Goal: Browse casually: Explore the website without a specific task or goal

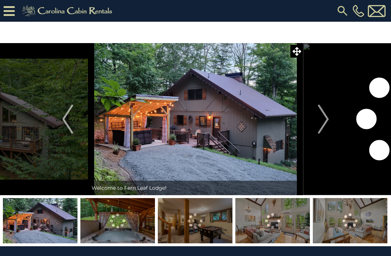
click at [298, 53] on icon at bounding box center [297, 51] width 9 height 9
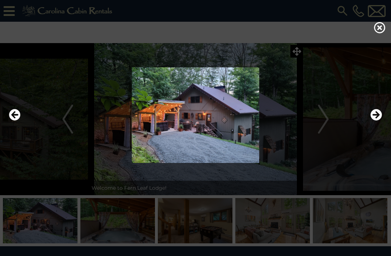
click at [380, 31] on icon at bounding box center [380, 28] width 12 height 12
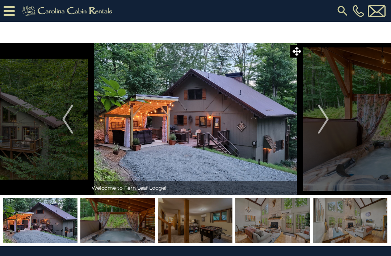
click at [323, 120] on img "Next" at bounding box center [323, 119] width 11 height 29
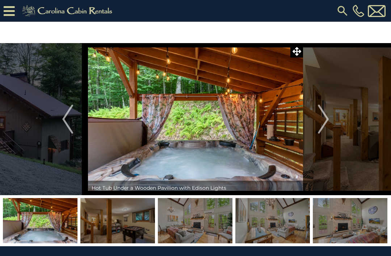
click at [327, 122] on img "Next" at bounding box center [323, 119] width 11 height 29
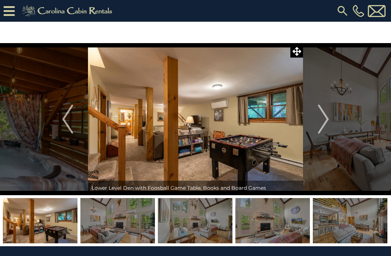
click at [324, 120] on img "Next" at bounding box center [323, 119] width 11 height 29
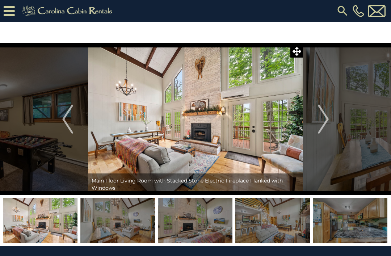
click at [328, 117] on img "Next" at bounding box center [323, 119] width 11 height 29
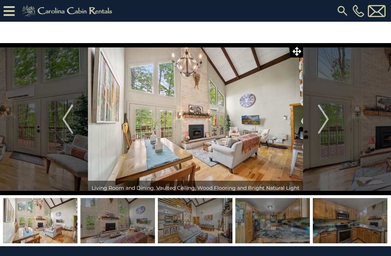
click at [327, 121] on img "Next" at bounding box center [323, 119] width 11 height 29
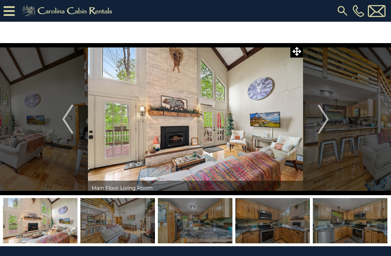
click at [326, 116] on img "Next" at bounding box center [323, 119] width 11 height 29
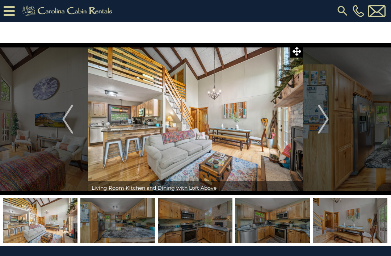
click at [327, 116] on img "Next" at bounding box center [323, 119] width 11 height 29
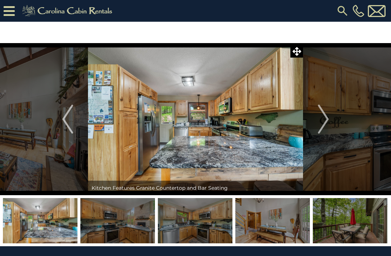
click at [327, 118] on img "Next" at bounding box center [323, 119] width 11 height 29
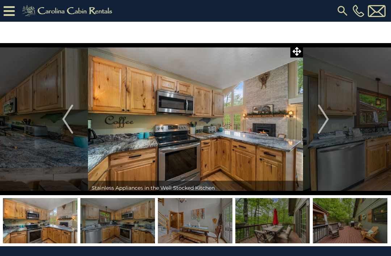
click at [327, 115] on img "Next" at bounding box center [323, 119] width 11 height 29
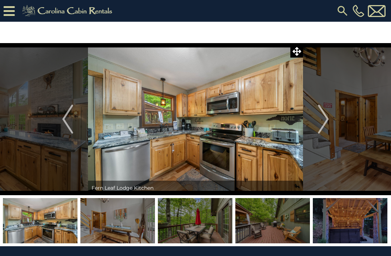
click at [328, 116] on img "Next" at bounding box center [323, 119] width 11 height 29
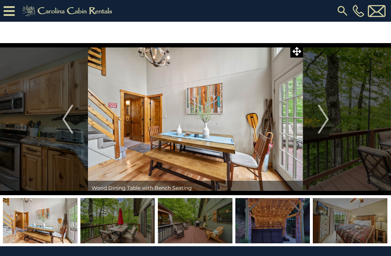
click at [329, 114] on img "Next" at bounding box center [323, 119] width 11 height 29
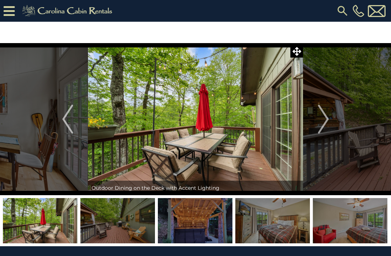
click at [328, 117] on img "Next" at bounding box center [323, 119] width 11 height 29
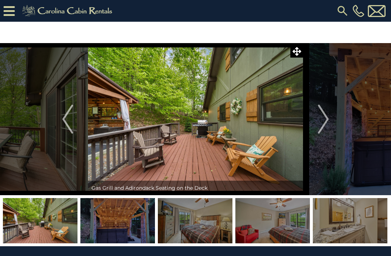
click at [325, 121] on img "Next" at bounding box center [323, 119] width 11 height 29
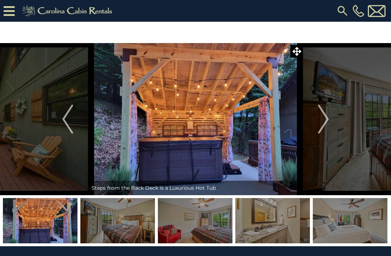
click at [329, 114] on img "Next" at bounding box center [323, 119] width 11 height 29
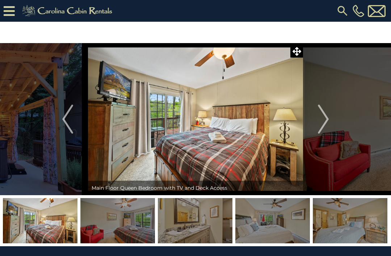
click at [323, 123] on img "Next" at bounding box center [323, 119] width 11 height 29
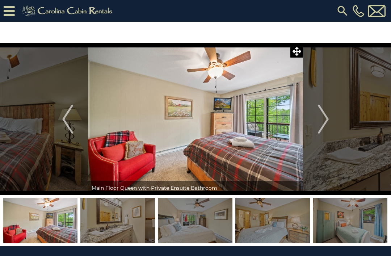
click at [324, 121] on img "Next" at bounding box center [323, 119] width 11 height 29
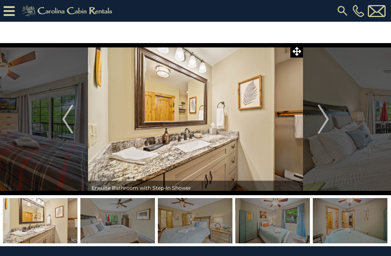
click at [327, 117] on img "Next" at bounding box center [323, 119] width 11 height 29
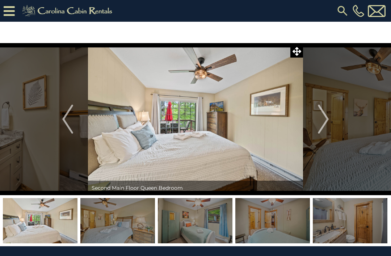
click at [327, 120] on img "Next" at bounding box center [323, 119] width 11 height 29
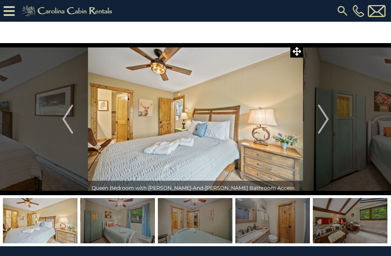
click at [327, 120] on img "Next" at bounding box center [323, 119] width 11 height 29
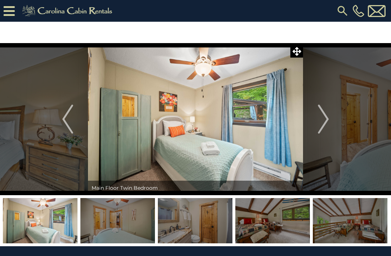
click at [324, 120] on img "Next" at bounding box center [323, 119] width 11 height 29
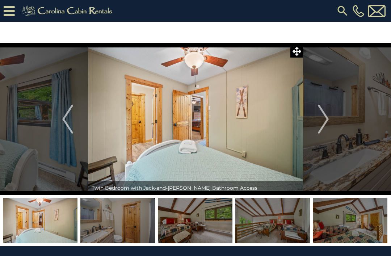
click at [326, 121] on img "Next" at bounding box center [323, 119] width 11 height 29
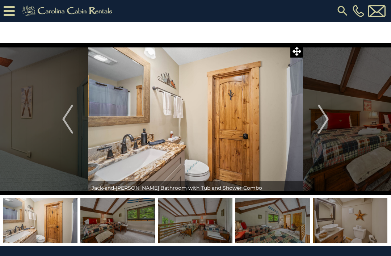
click at [324, 125] on img "Next" at bounding box center [323, 119] width 11 height 29
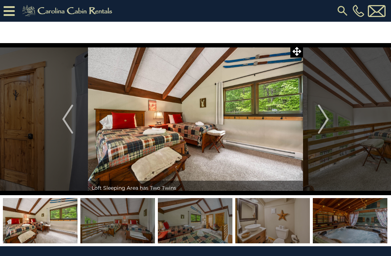
click at [326, 119] on img "Next" at bounding box center [323, 119] width 11 height 29
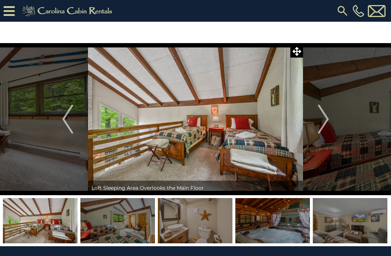
click at [325, 123] on img "Next" at bounding box center [323, 119] width 11 height 29
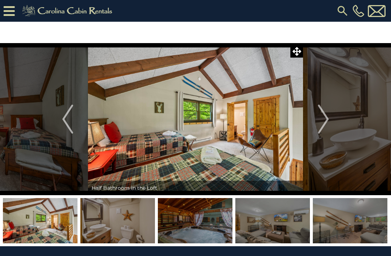
click at [326, 118] on img "Next" at bounding box center [323, 119] width 11 height 29
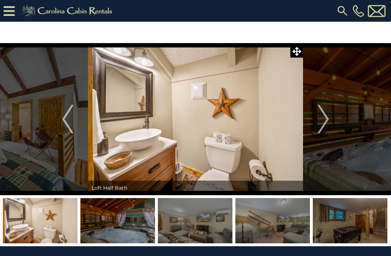
click at [326, 119] on img "Next" at bounding box center [323, 119] width 11 height 29
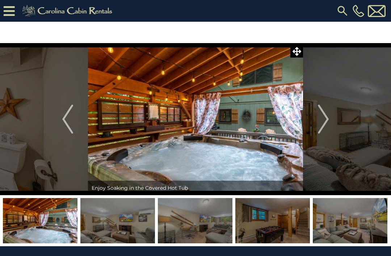
click at [328, 116] on img "Next" at bounding box center [323, 119] width 11 height 29
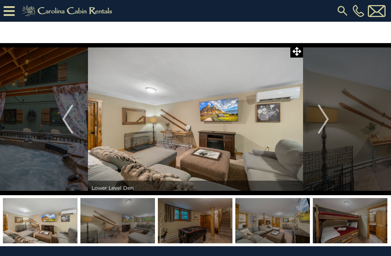
click at [327, 120] on img "Next" at bounding box center [323, 119] width 11 height 29
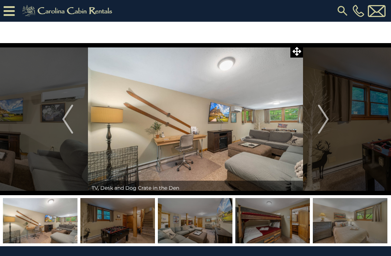
click at [327, 118] on img "Next" at bounding box center [323, 119] width 11 height 29
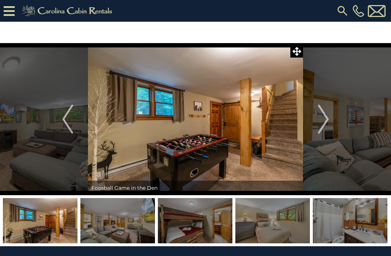
click at [326, 123] on img "Next" at bounding box center [323, 119] width 11 height 29
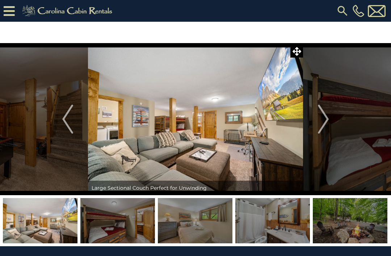
click at [328, 119] on img "Next" at bounding box center [323, 119] width 11 height 29
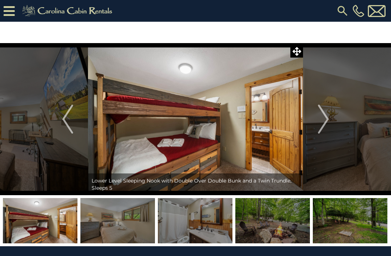
click at [324, 123] on img "Next" at bounding box center [323, 119] width 11 height 29
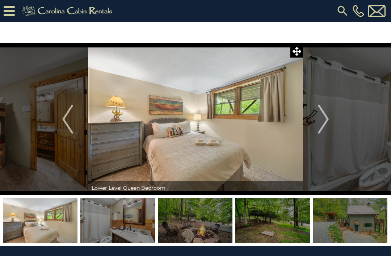
click at [327, 117] on img "Next" at bounding box center [323, 119] width 11 height 29
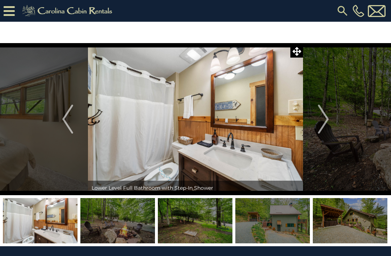
click at [326, 120] on img "Next" at bounding box center [323, 119] width 11 height 29
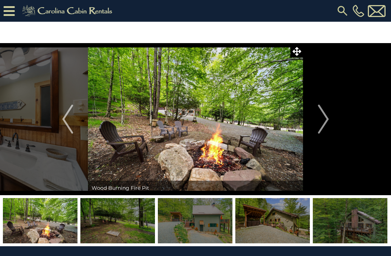
click at [326, 121] on img "Next" at bounding box center [323, 119] width 11 height 29
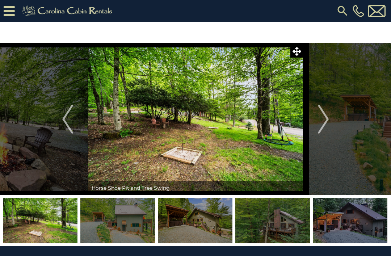
click at [330, 120] on button "Next" at bounding box center [323, 119] width 41 height 152
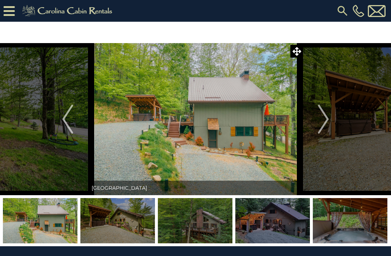
click at [328, 118] on img "Next" at bounding box center [323, 119] width 11 height 29
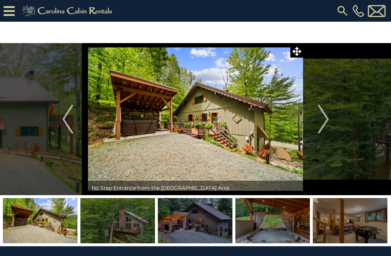
click at [327, 120] on img "Next" at bounding box center [323, 119] width 11 height 29
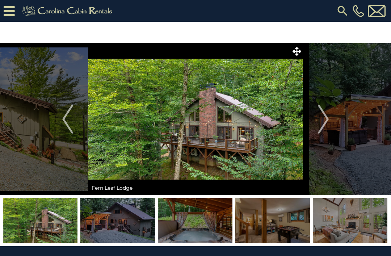
click at [328, 120] on img "Next" at bounding box center [323, 119] width 11 height 29
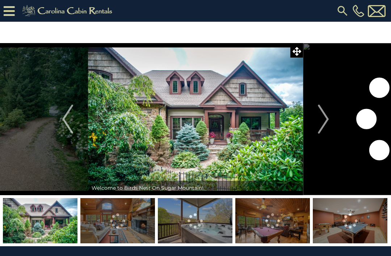
click at [328, 121] on img "Next" at bounding box center [323, 119] width 11 height 29
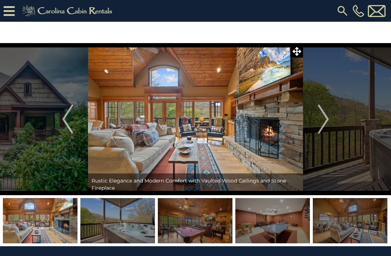
click at [326, 123] on img "Next" at bounding box center [323, 119] width 11 height 29
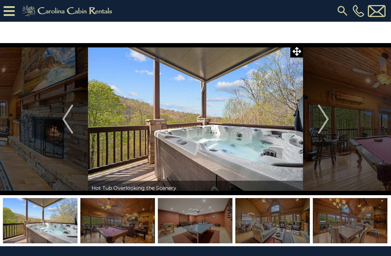
click at [326, 120] on img "Next" at bounding box center [323, 119] width 11 height 29
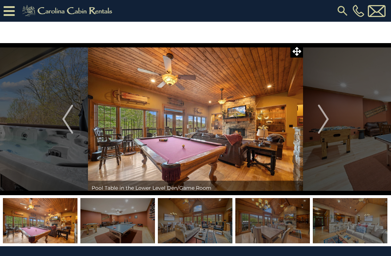
click at [328, 120] on img "Next" at bounding box center [323, 119] width 11 height 29
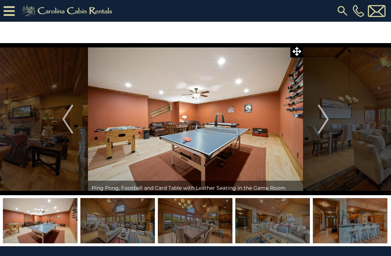
click at [327, 120] on img "Next" at bounding box center [323, 119] width 11 height 29
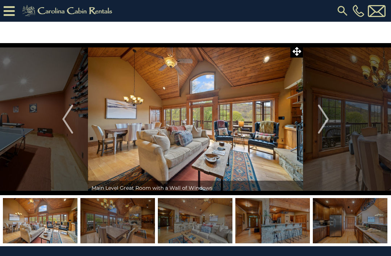
click at [326, 118] on img "Next" at bounding box center [323, 119] width 11 height 29
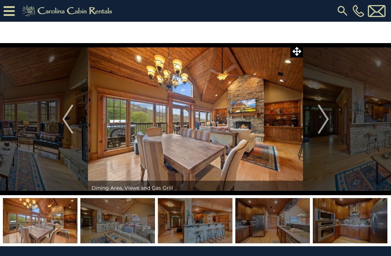
click at [327, 118] on img "Next" at bounding box center [323, 119] width 11 height 29
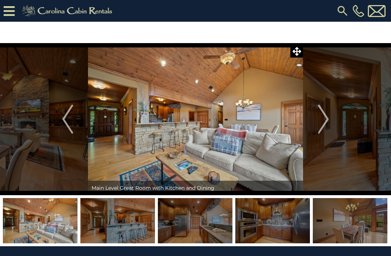
click at [327, 118] on img "Next" at bounding box center [323, 119] width 11 height 29
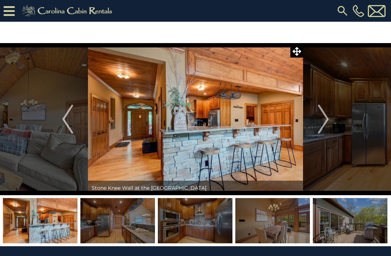
click at [324, 119] on img "Next" at bounding box center [323, 119] width 11 height 29
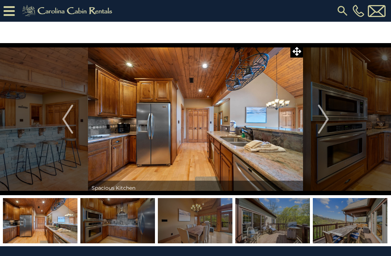
click at [324, 121] on img "Next" at bounding box center [323, 119] width 11 height 29
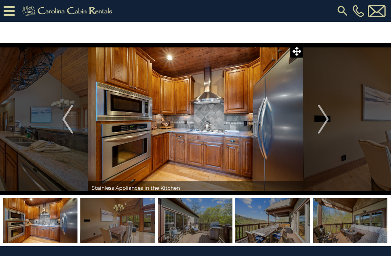
click at [323, 120] on img "Next" at bounding box center [323, 119] width 11 height 29
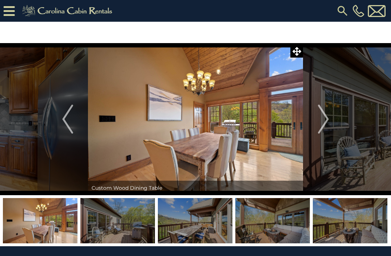
click at [326, 121] on img "Next" at bounding box center [323, 119] width 11 height 29
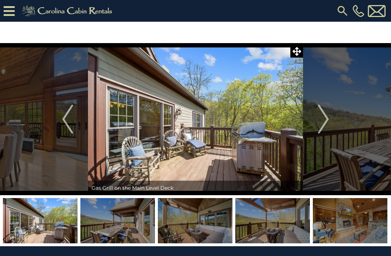
click at [325, 124] on img "Next" at bounding box center [323, 119] width 11 height 29
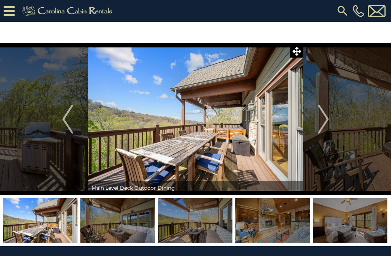
click at [327, 123] on img "Next" at bounding box center [323, 119] width 11 height 29
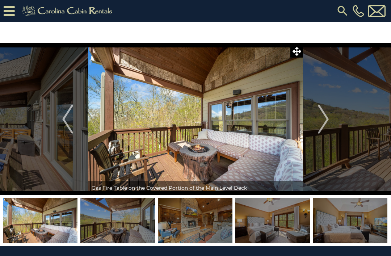
click at [327, 122] on img "Next" at bounding box center [323, 119] width 11 height 29
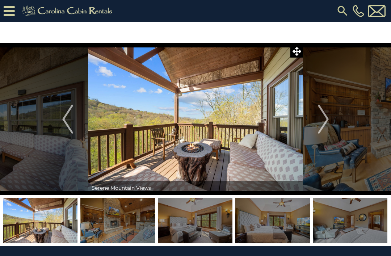
click at [326, 122] on img "Next" at bounding box center [323, 119] width 11 height 29
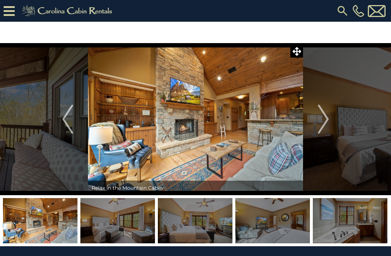
click at [326, 122] on img "Next" at bounding box center [323, 119] width 11 height 29
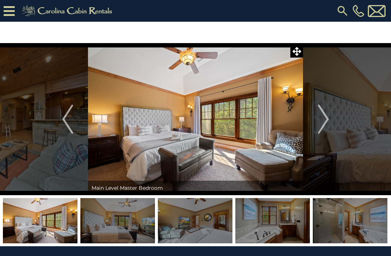
click at [324, 120] on img "Next" at bounding box center [323, 119] width 11 height 29
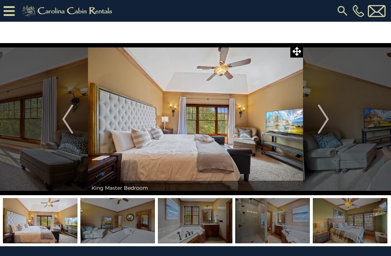
click at [326, 119] on img "Next" at bounding box center [323, 119] width 11 height 29
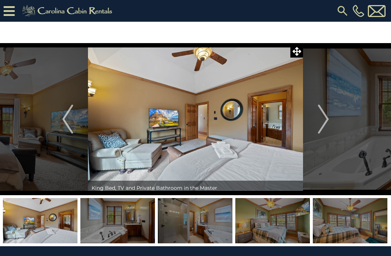
click at [326, 121] on img "Next" at bounding box center [323, 119] width 11 height 29
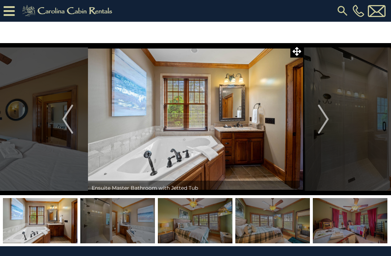
click at [325, 121] on img "Next" at bounding box center [323, 119] width 11 height 29
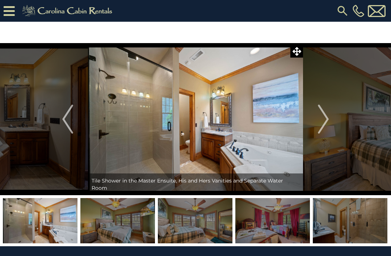
click at [328, 123] on img "Next" at bounding box center [323, 119] width 11 height 29
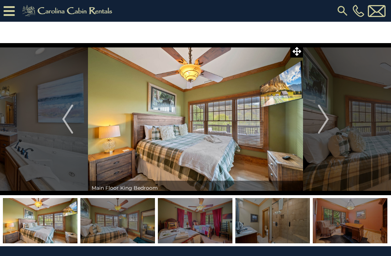
click at [327, 121] on img "Next" at bounding box center [323, 119] width 11 height 29
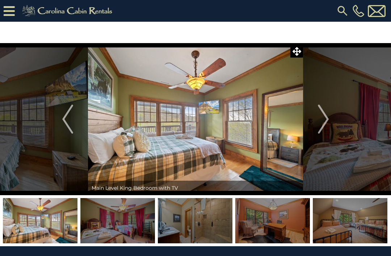
click at [325, 121] on img "Next" at bounding box center [323, 119] width 11 height 29
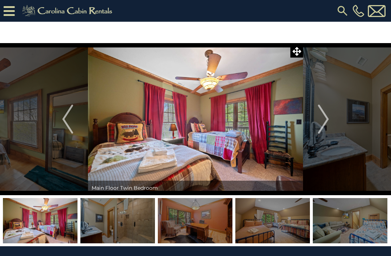
click at [328, 120] on img "Next" at bounding box center [323, 119] width 11 height 29
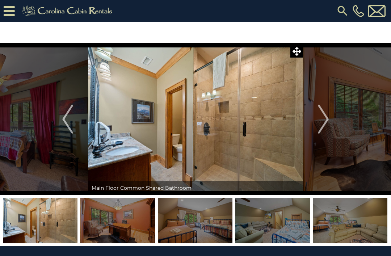
click at [327, 118] on img "Next" at bounding box center [323, 119] width 11 height 29
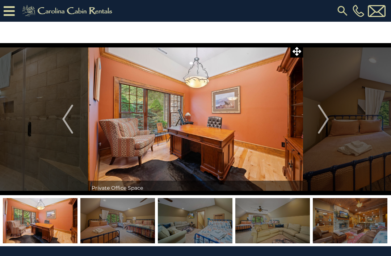
click at [325, 122] on img "Next" at bounding box center [323, 119] width 11 height 29
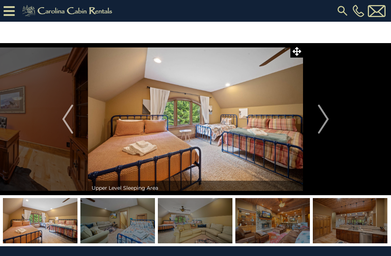
click at [324, 123] on img "Next" at bounding box center [323, 119] width 11 height 29
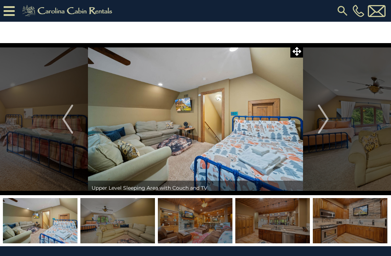
click at [328, 120] on img "Next" at bounding box center [323, 119] width 11 height 29
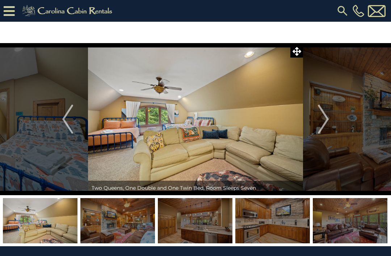
click at [328, 120] on img "Next" at bounding box center [323, 119] width 11 height 29
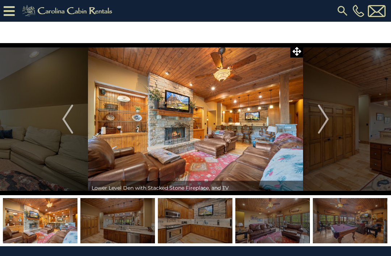
click at [327, 121] on img "Next" at bounding box center [323, 119] width 11 height 29
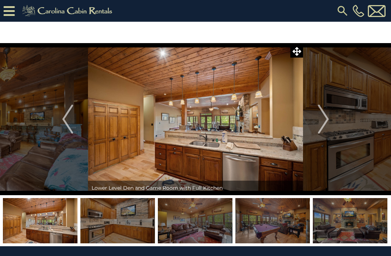
click at [328, 121] on img "Next" at bounding box center [323, 119] width 11 height 29
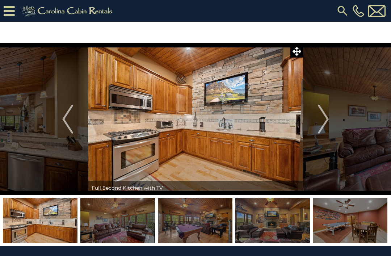
click at [328, 120] on img "Next" at bounding box center [323, 119] width 11 height 29
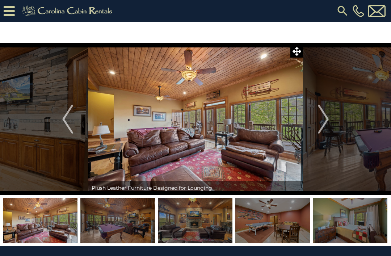
click at [329, 118] on img "Next" at bounding box center [323, 119] width 11 height 29
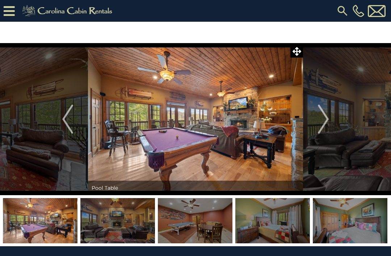
click at [325, 122] on img "Next" at bounding box center [323, 119] width 11 height 29
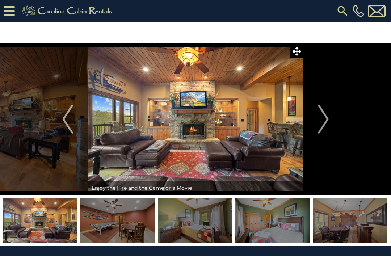
click at [327, 124] on img "Next" at bounding box center [323, 119] width 11 height 29
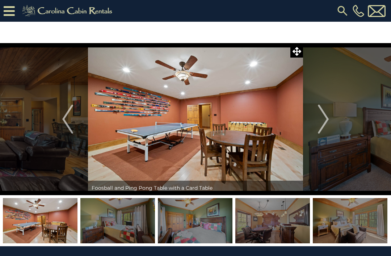
click at [331, 118] on button "Next" at bounding box center [323, 119] width 41 height 152
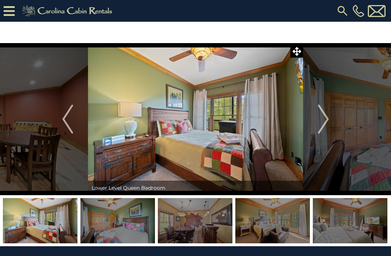
click at [326, 122] on img "Next" at bounding box center [323, 119] width 11 height 29
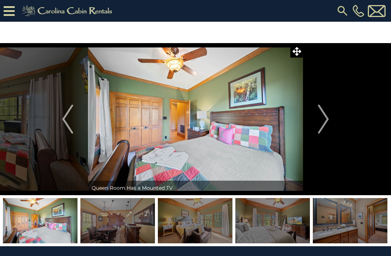
click at [328, 120] on img "Next" at bounding box center [323, 119] width 11 height 29
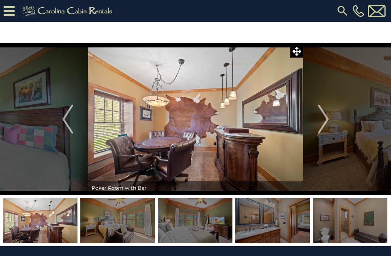
click at [327, 118] on img "Next" at bounding box center [323, 119] width 11 height 29
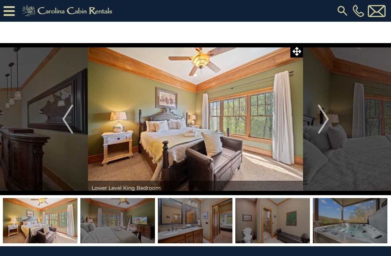
click at [326, 122] on img "Next" at bounding box center [323, 119] width 11 height 29
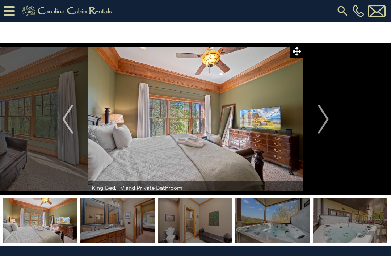
click at [325, 121] on img "Next" at bounding box center [323, 119] width 11 height 29
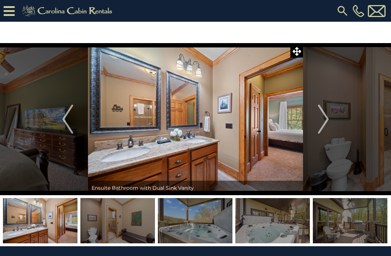
click at [328, 117] on img "Next" at bounding box center [323, 119] width 11 height 29
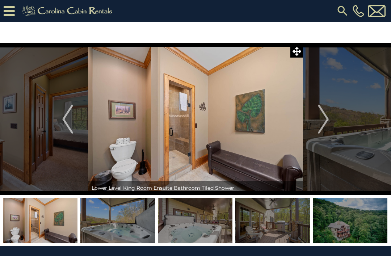
click at [328, 118] on img "Next" at bounding box center [323, 119] width 11 height 29
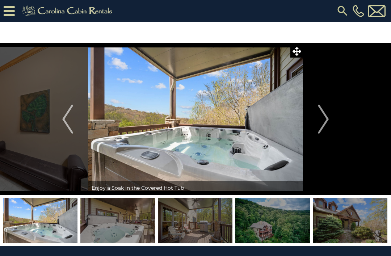
click at [327, 117] on img "Next" at bounding box center [323, 119] width 11 height 29
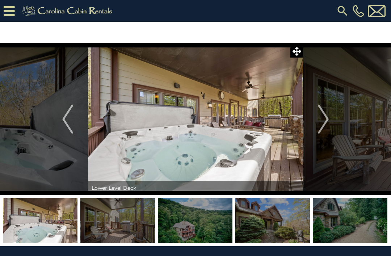
click at [328, 118] on img "Next" at bounding box center [323, 119] width 11 height 29
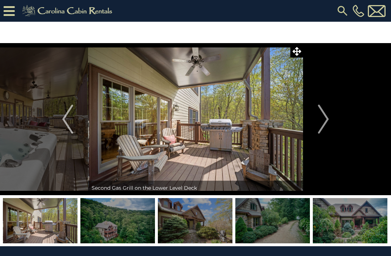
click at [326, 121] on img "Next" at bounding box center [323, 119] width 11 height 29
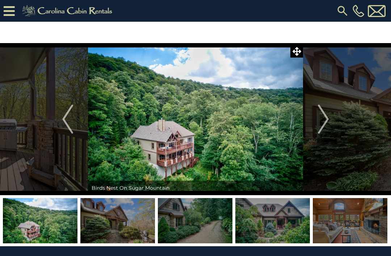
click at [325, 120] on img "Next" at bounding box center [323, 119] width 11 height 29
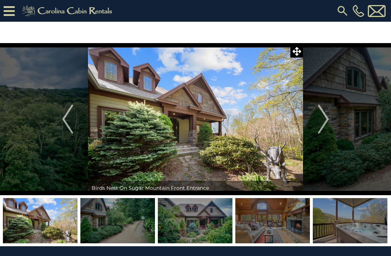
click at [322, 120] on img "Next" at bounding box center [323, 119] width 11 height 29
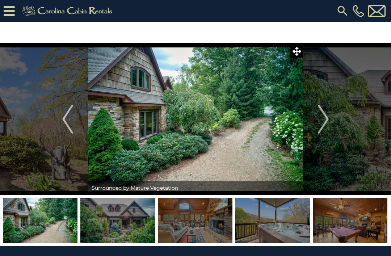
click at [326, 120] on img "Next" at bounding box center [323, 119] width 11 height 29
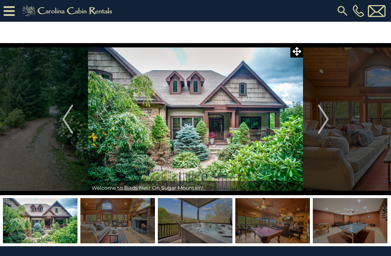
click at [327, 118] on img "Next" at bounding box center [323, 119] width 11 height 29
